Goal: Check status: Check status

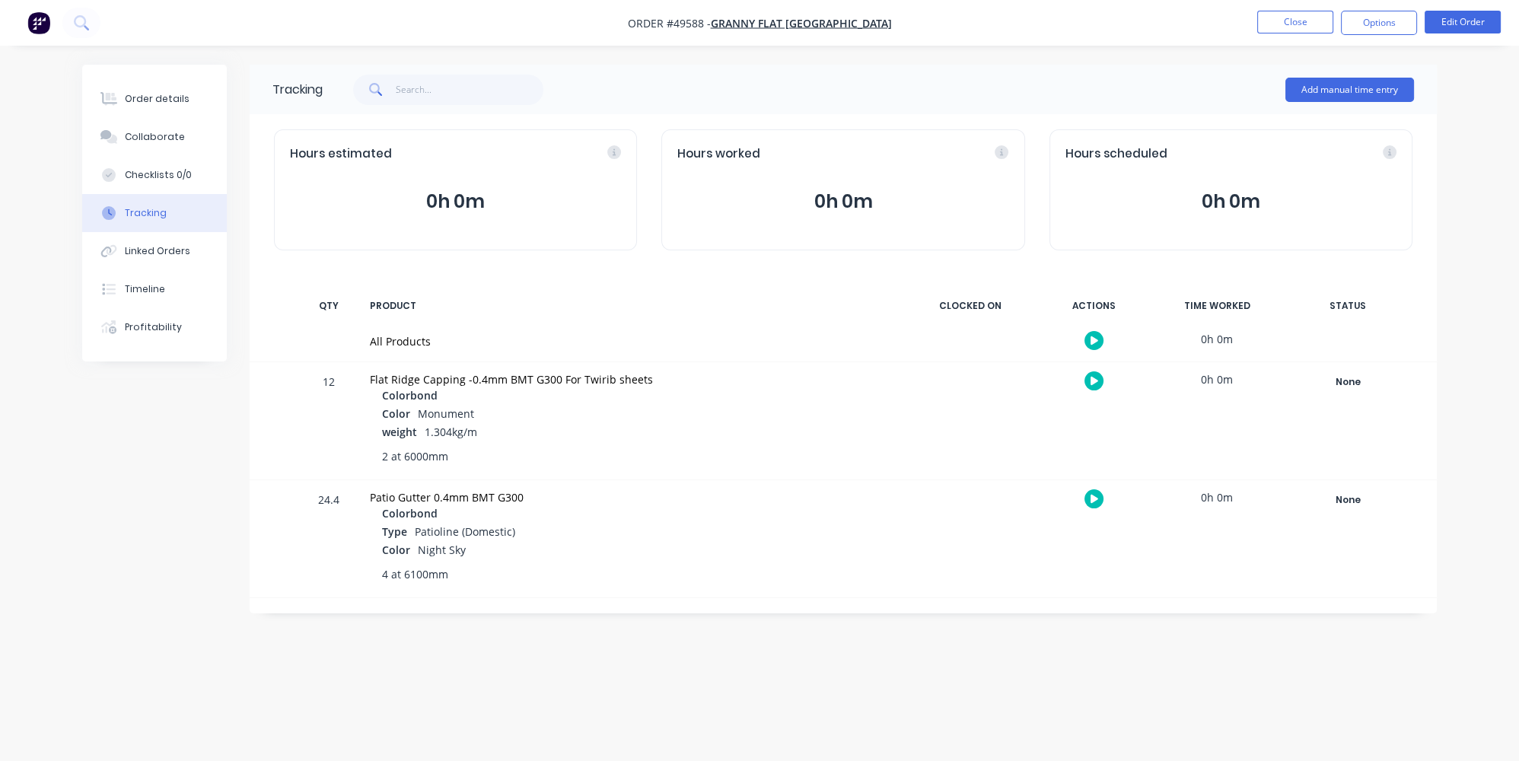
click at [33, 29] on img "button" at bounding box center [38, 22] width 23 height 23
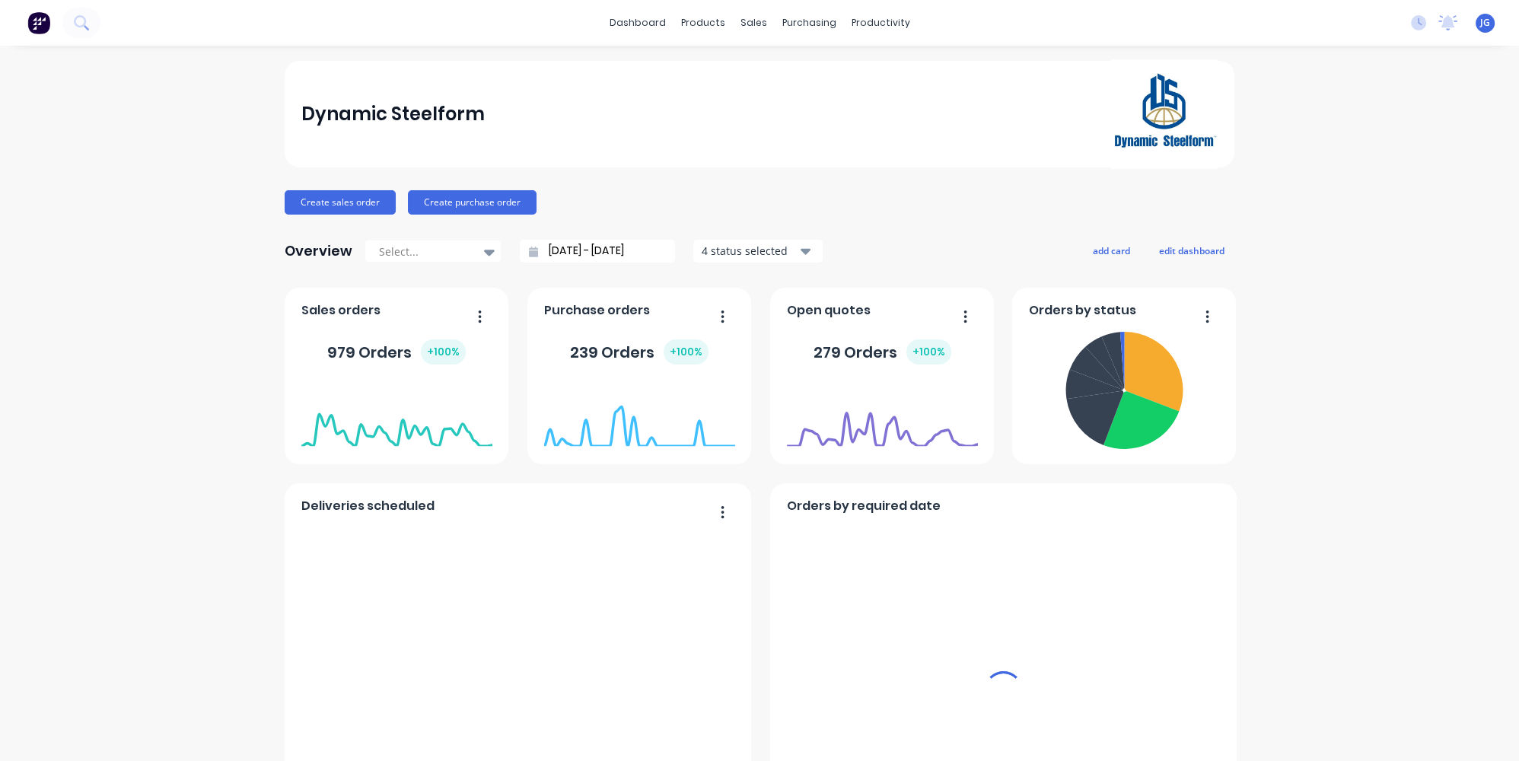
click at [1480, 21] on span "JG" at bounding box center [1485, 23] width 10 height 14
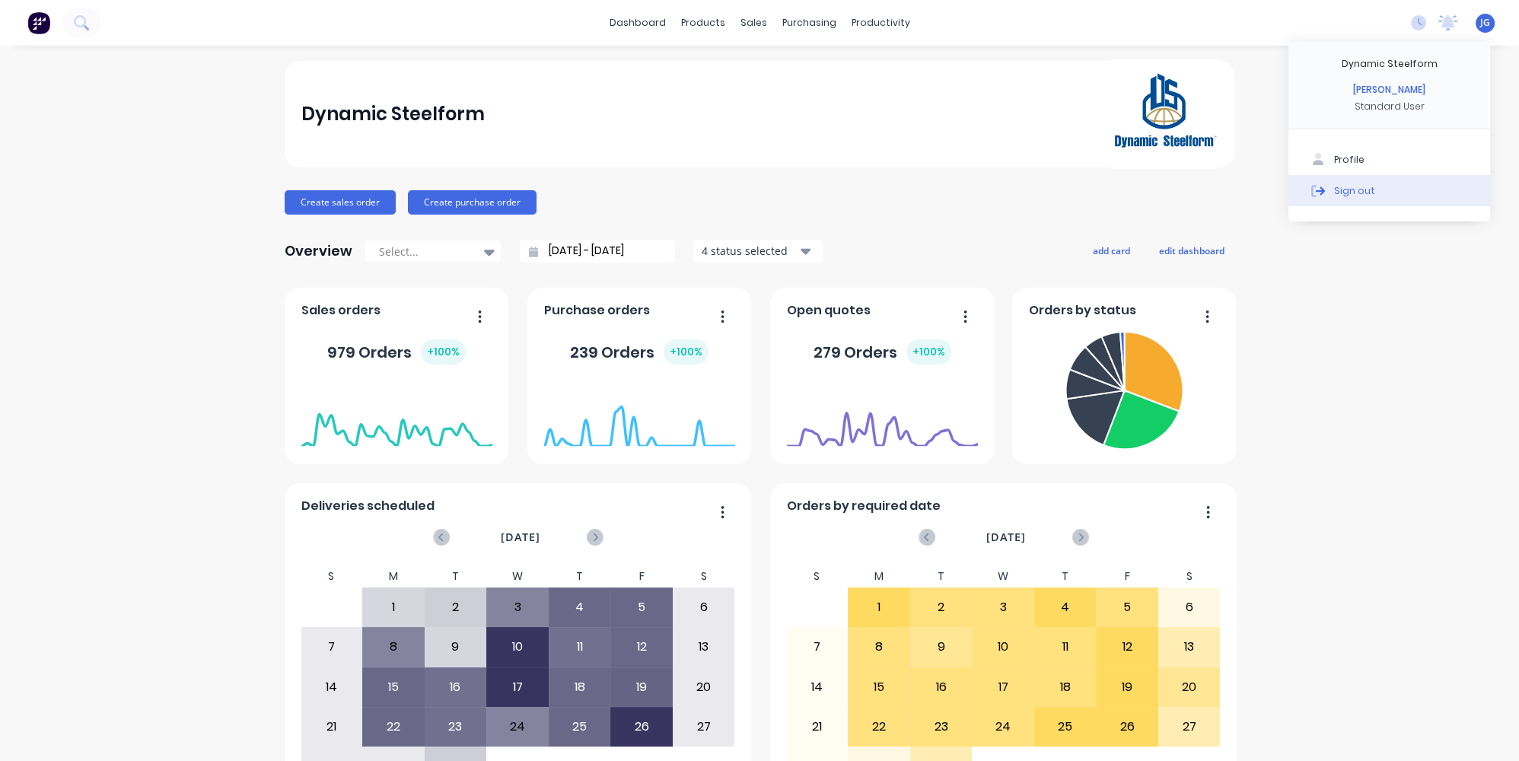
click at [1339, 193] on div "Sign out" at bounding box center [1354, 190] width 41 height 14
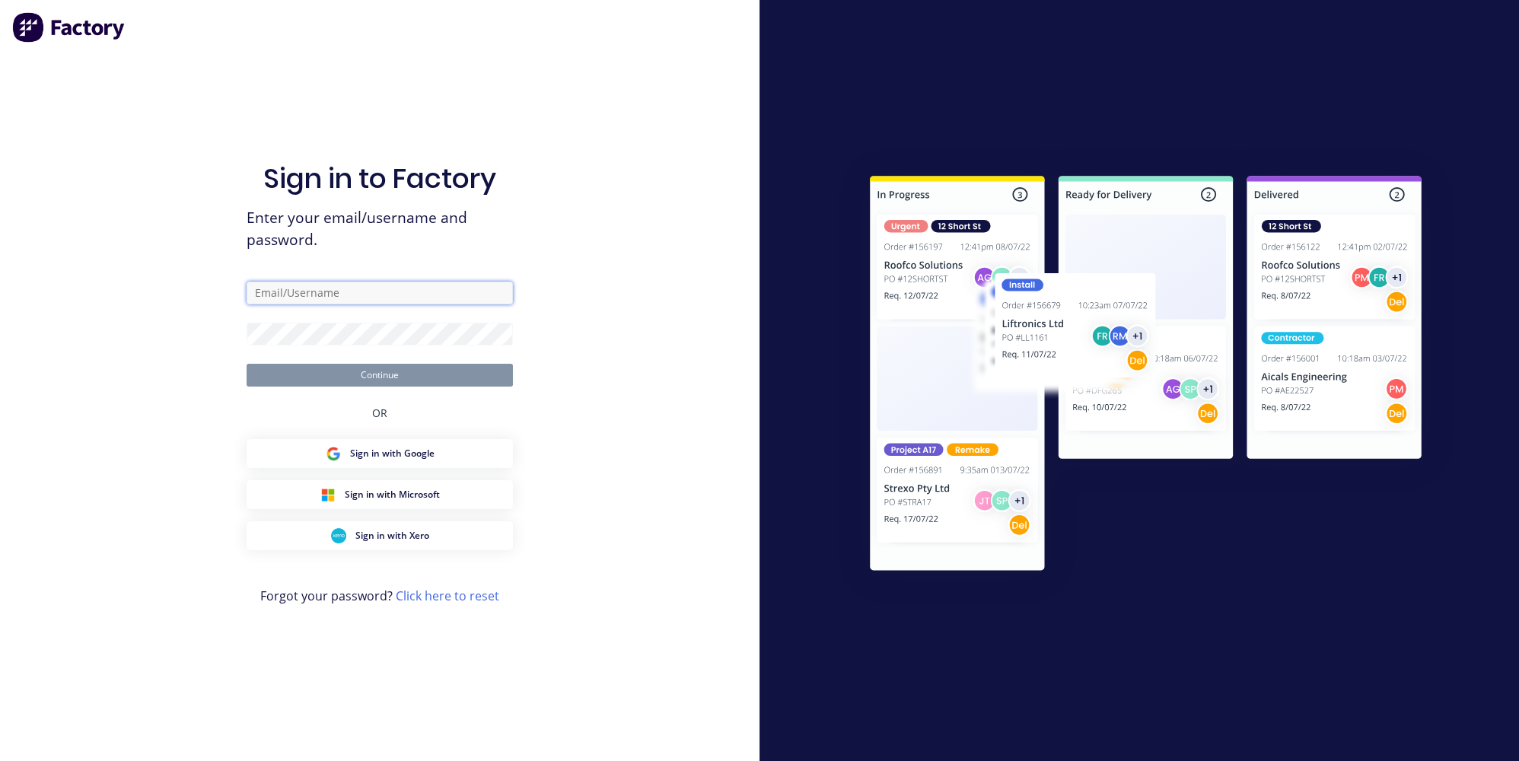
type input "[PERSON_NAME][EMAIL_ADDRESS][DOMAIN_NAME]"
drag, startPoint x: 430, startPoint y: 291, endPoint x: 414, endPoint y: 288, distance: 16.1
click at [429, 290] on input "[PERSON_NAME][EMAIL_ADDRESS][DOMAIN_NAME]" at bounding box center [380, 293] width 266 height 23
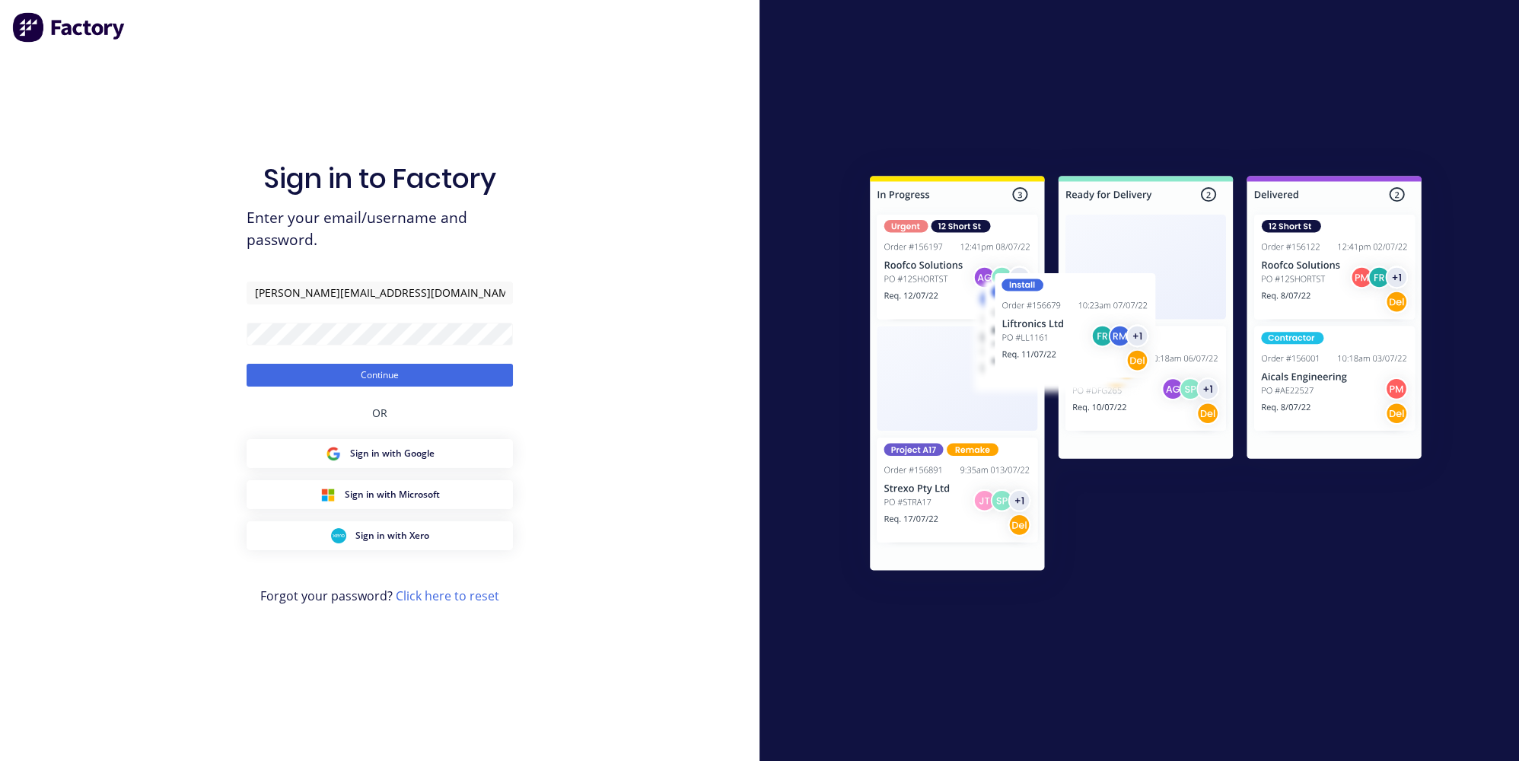
click at [89, 321] on div "Sign in to Factory Enter your email/username and password. [PERSON_NAME][EMAIL_…" at bounding box center [380, 380] width 760 height 761
click at [350, 370] on button "Continue" at bounding box center [380, 375] width 266 height 23
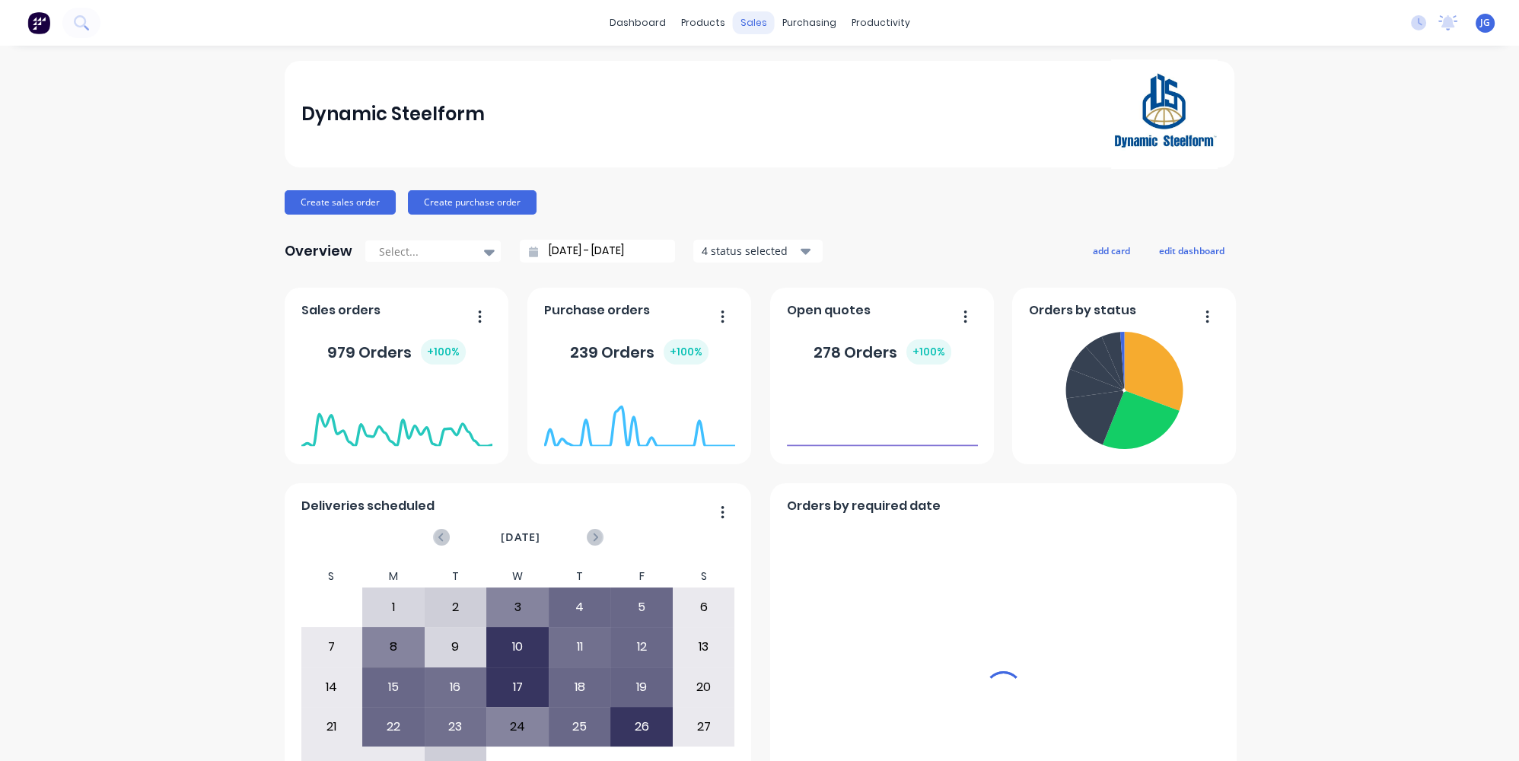
click at [746, 17] on div "sales" at bounding box center [754, 22] width 42 height 23
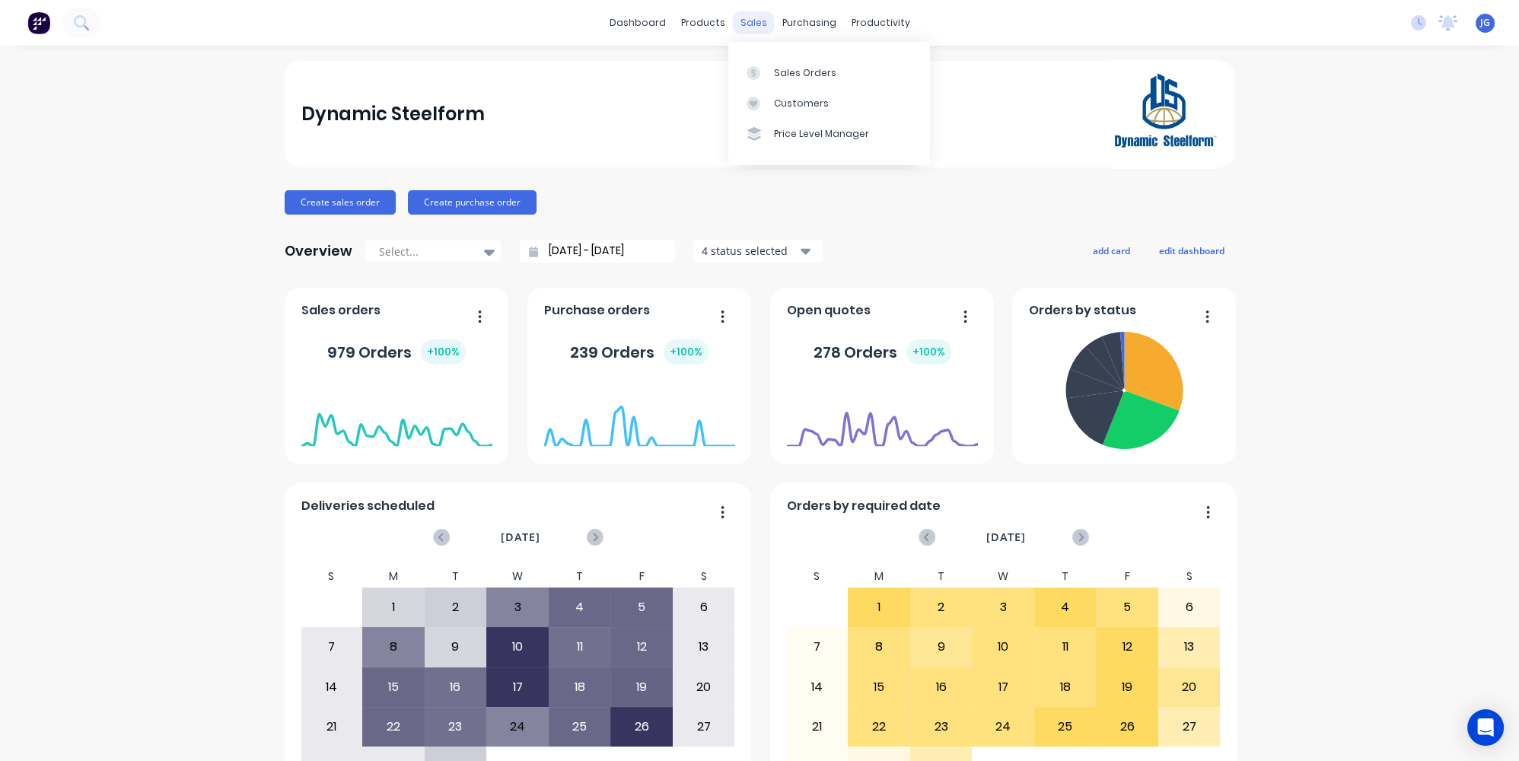
click at [747, 21] on div "sales" at bounding box center [754, 22] width 42 height 23
click at [764, 70] on div at bounding box center [758, 73] width 23 height 14
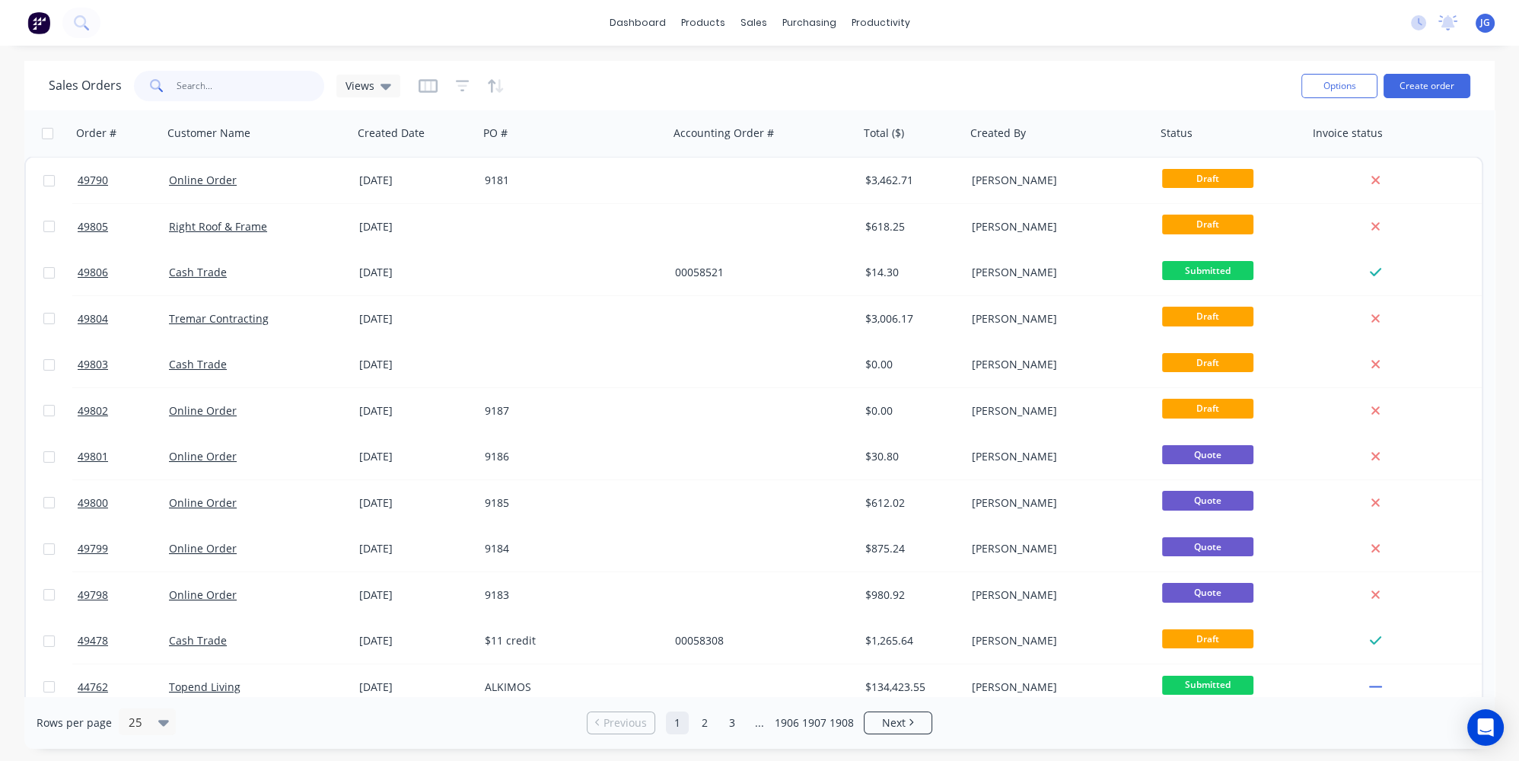
click at [291, 75] on input "text" at bounding box center [251, 86] width 148 height 30
paste input "48909"
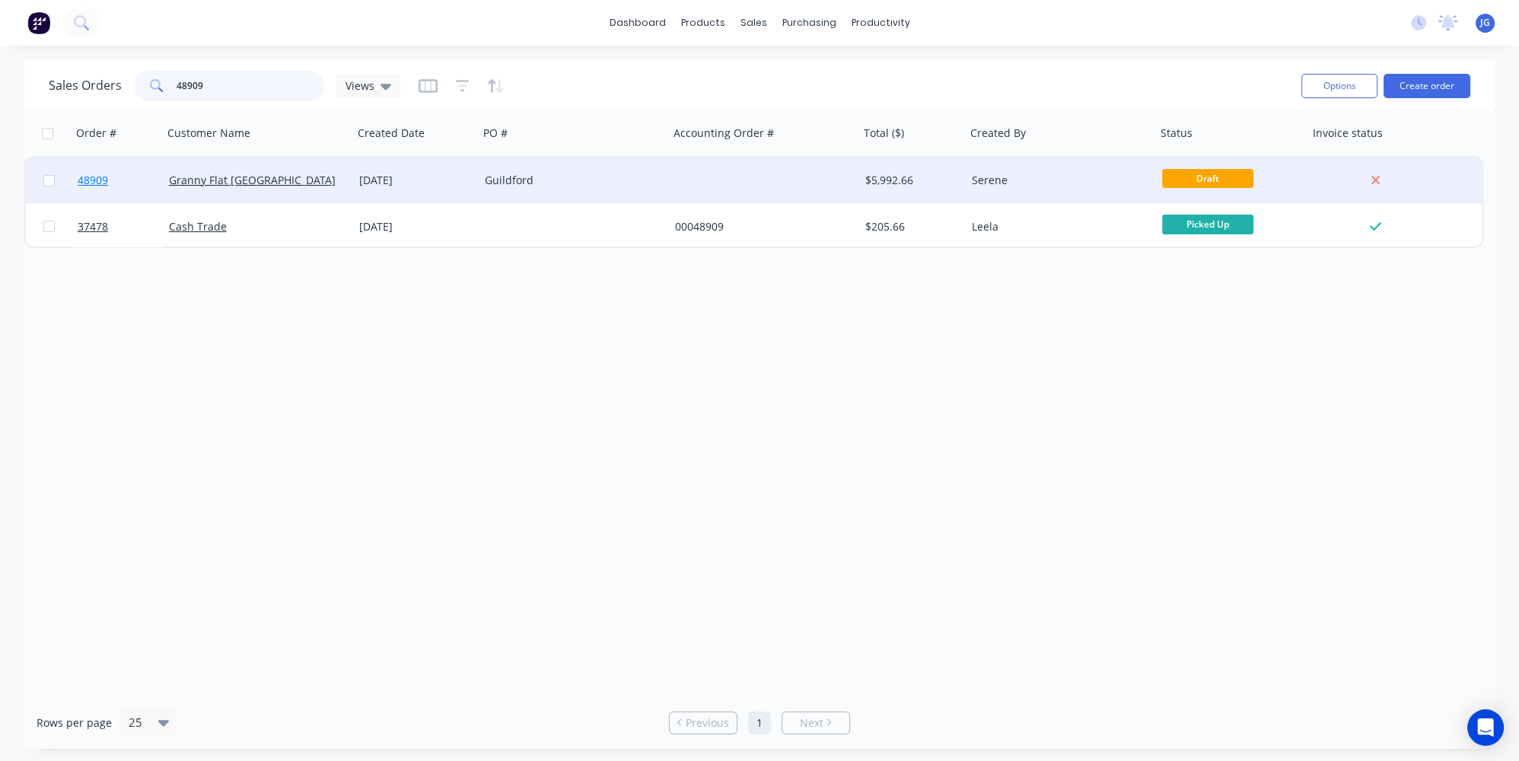
type input "48909"
click at [152, 186] on link "48909" at bounding box center [123, 181] width 91 height 46
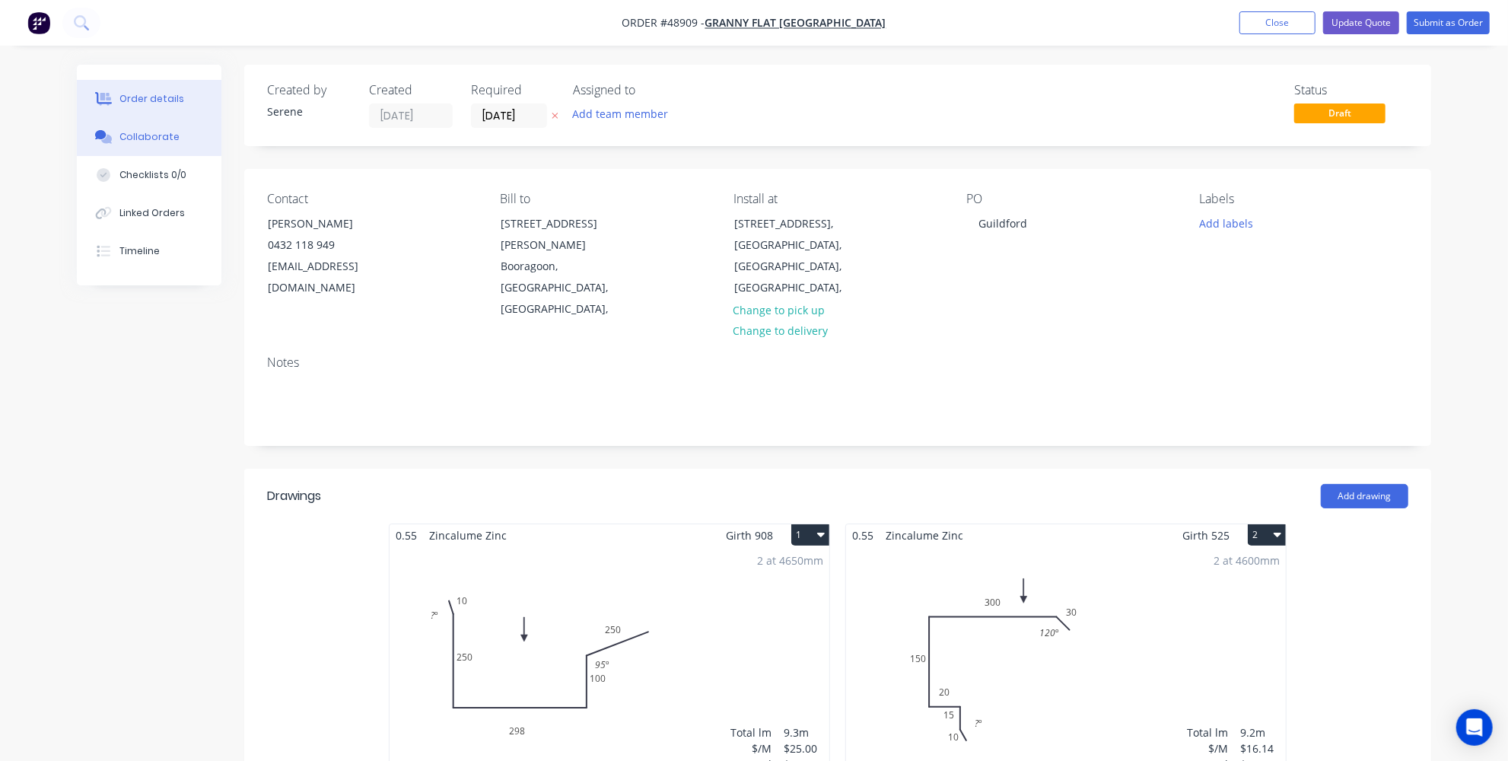
click at [128, 145] on button "Collaborate" at bounding box center [149, 137] width 145 height 38
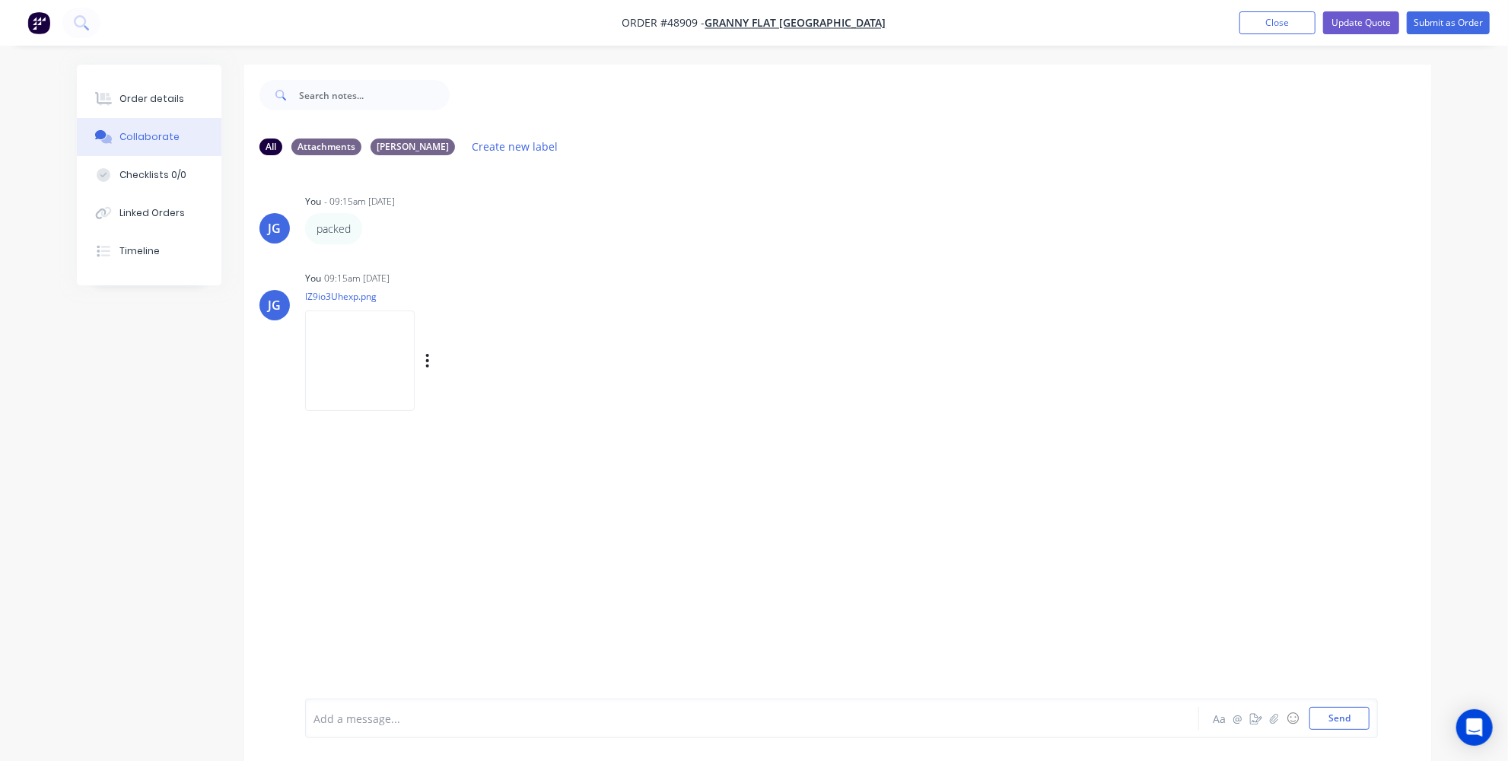
click at [358, 381] on img at bounding box center [360, 360] width 110 height 100
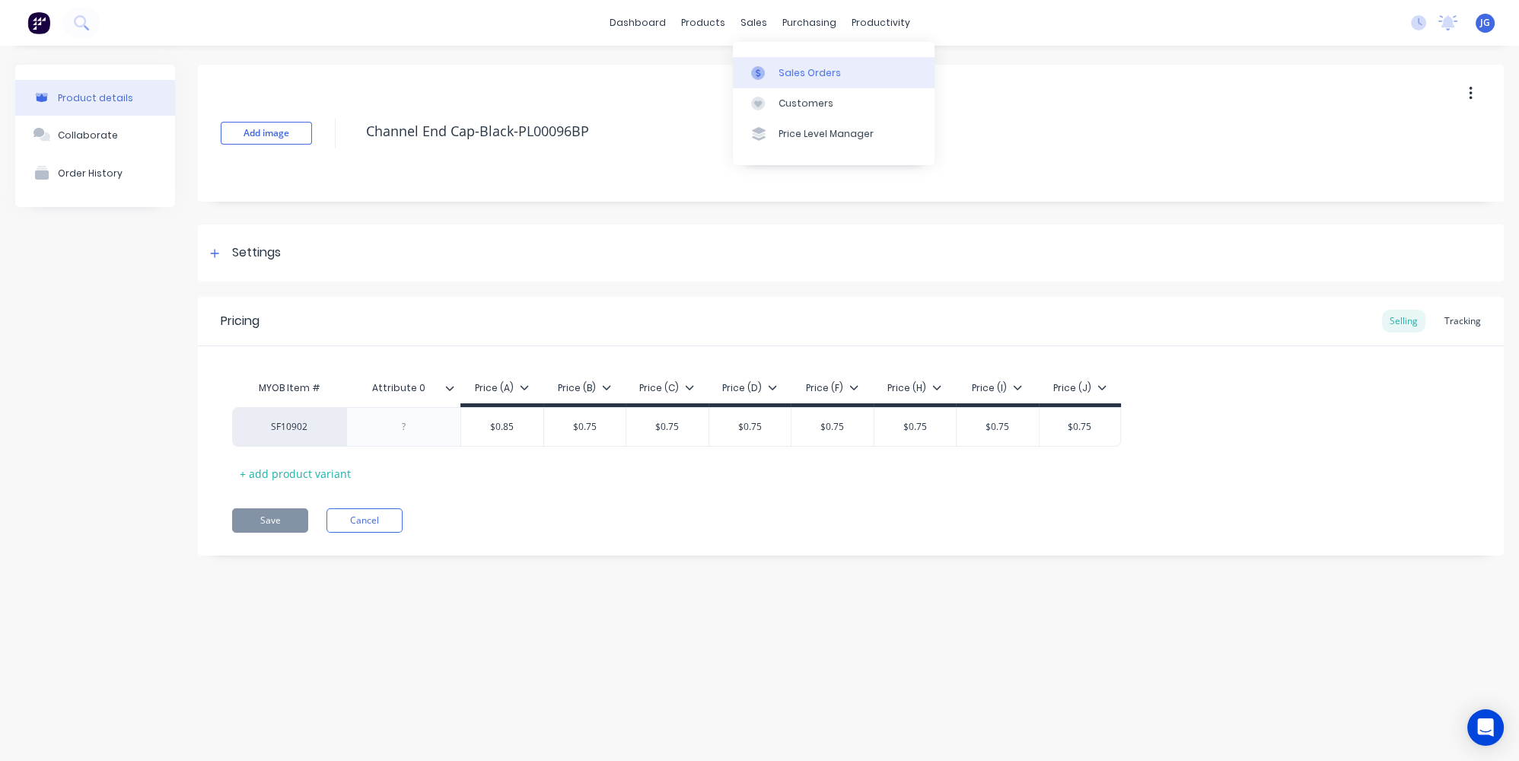
drag, startPoint x: 771, startPoint y: 74, endPoint x: 763, endPoint y: 76, distance: 8.7
click at [771, 75] on div at bounding box center [762, 73] width 23 height 14
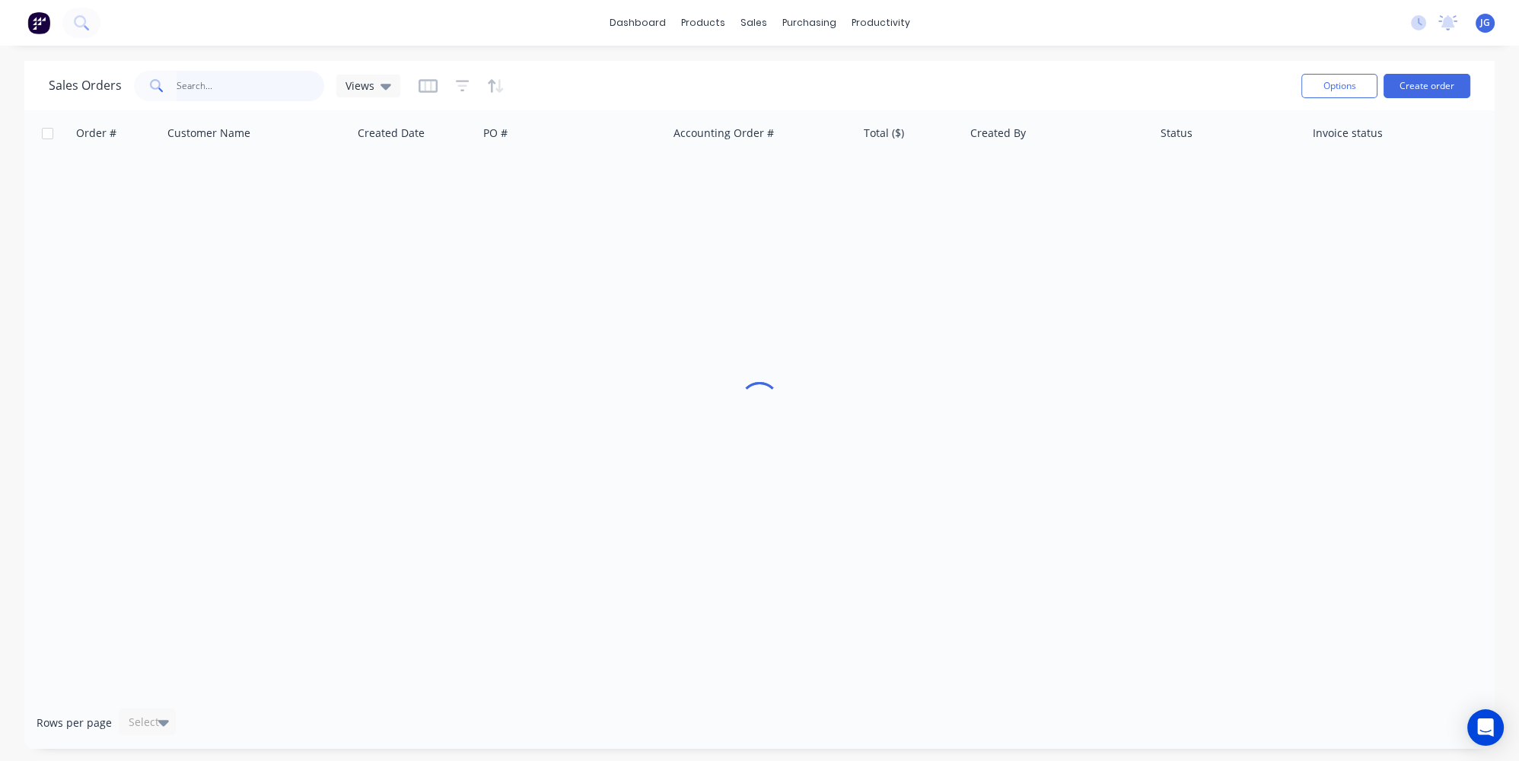
click at [207, 76] on input "text" at bounding box center [251, 86] width 148 height 30
paste input "49614"
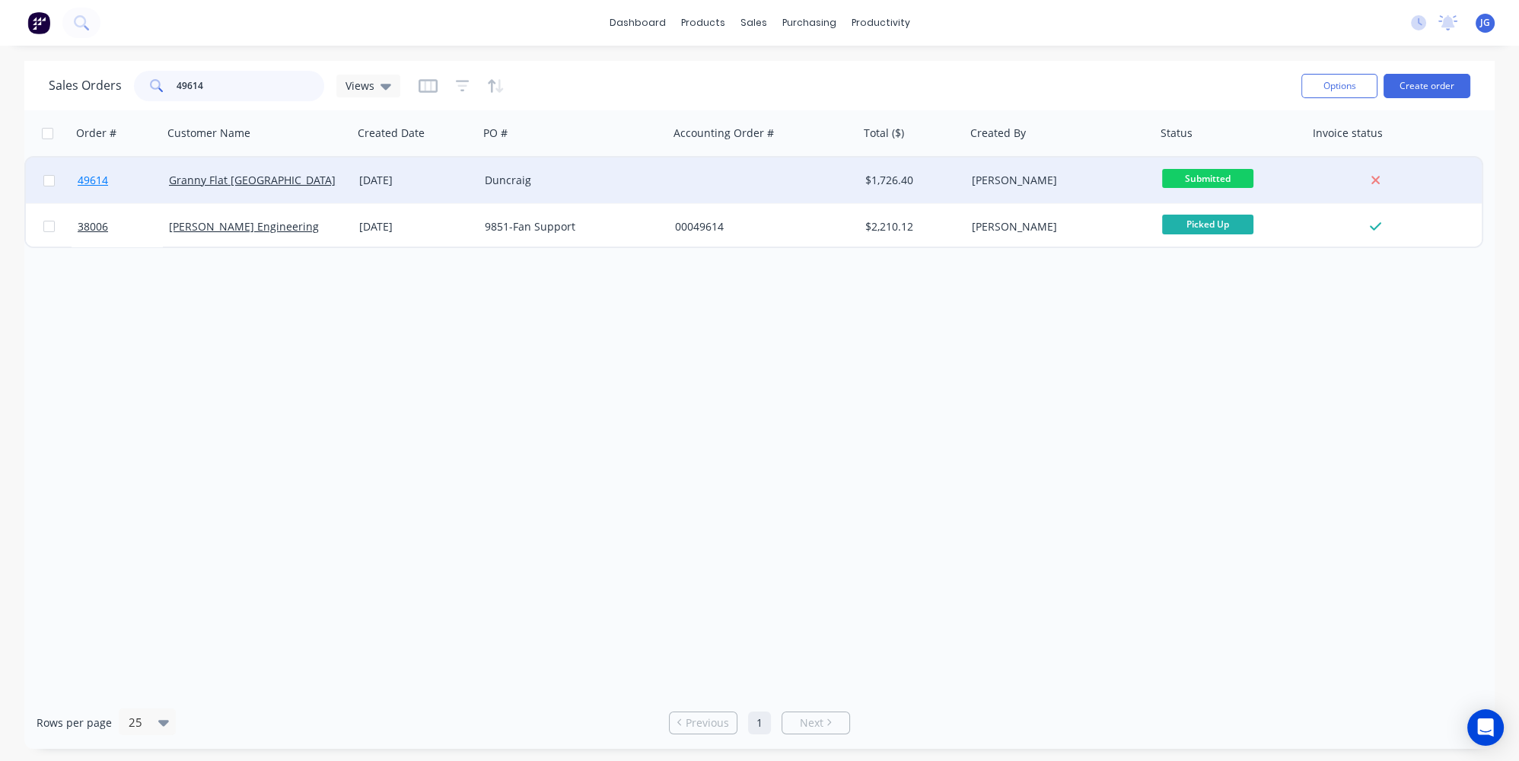
type input "49614"
click at [139, 183] on link "49614" at bounding box center [123, 181] width 91 height 46
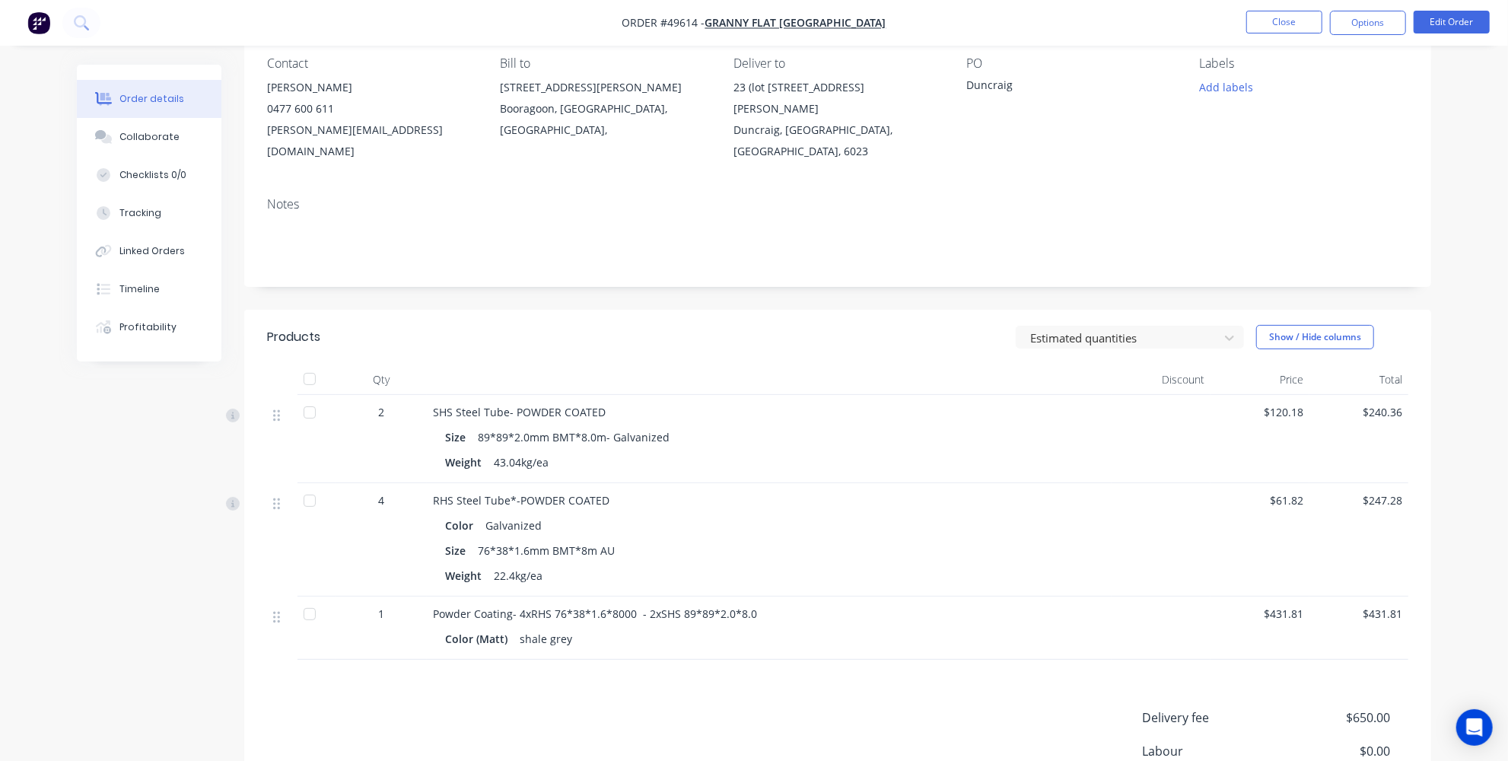
scroll to position [138, 0]
